Goal: Information Seeking & Learning: Find specific page/section

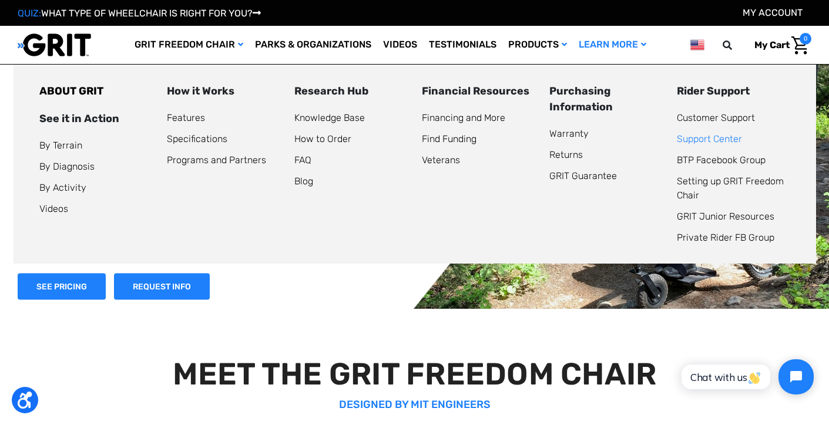
click at [689, 141] on link "Support Center" at bounding box center [709, 138] width 65 height 11
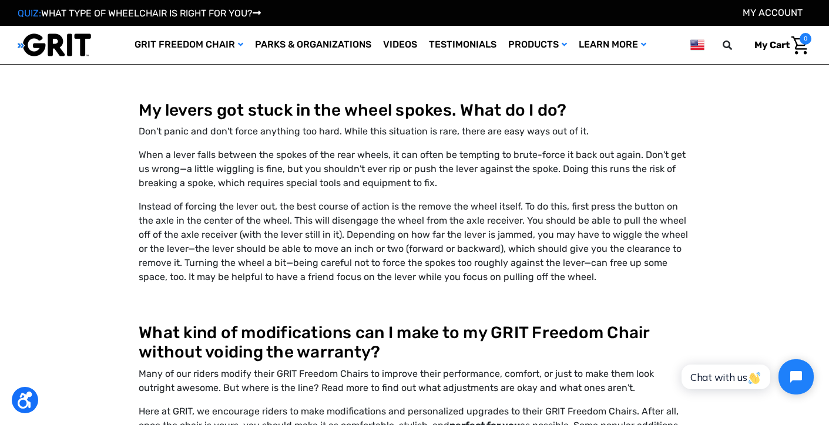
scroll to position [5603, 0]
